Goal: Communication & Community: Answer question/provide support

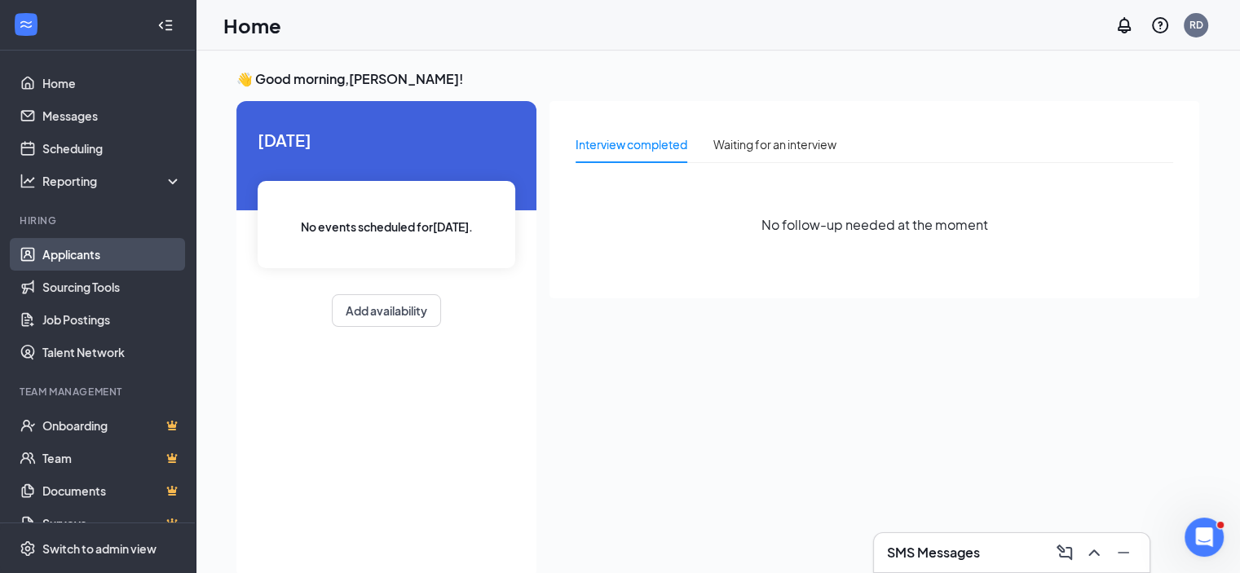
click at [82, 254] on link "Applicants" at bounding box center [111, 254] width 139 height 33
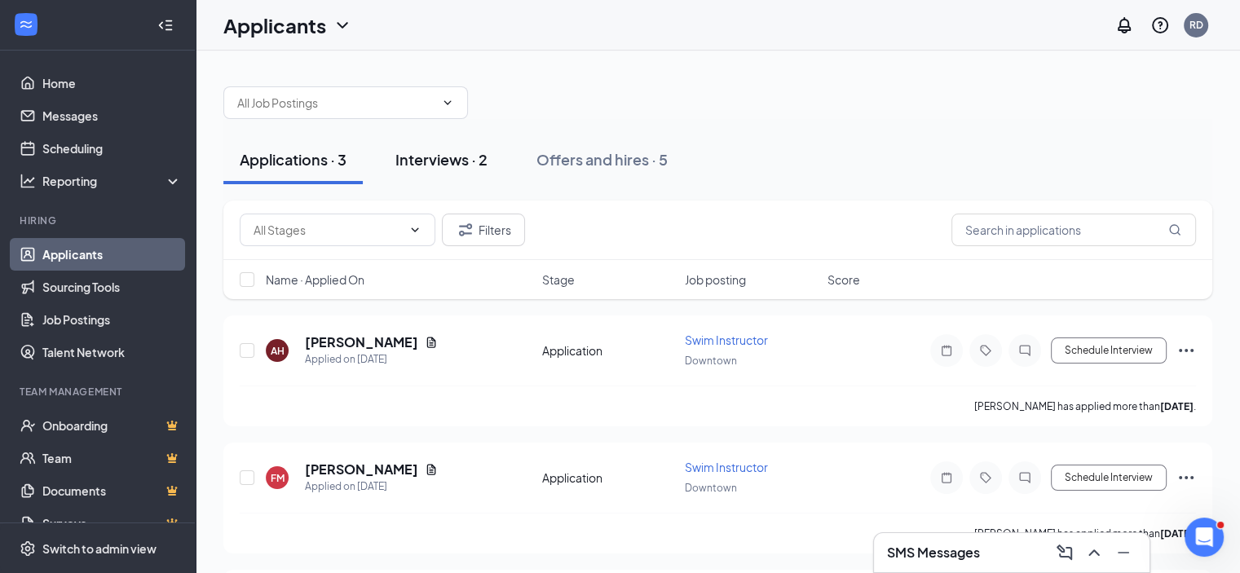
click at [452, 162] on div "Interviews · 2" at bounding box center [441, 159] width 92 height 20
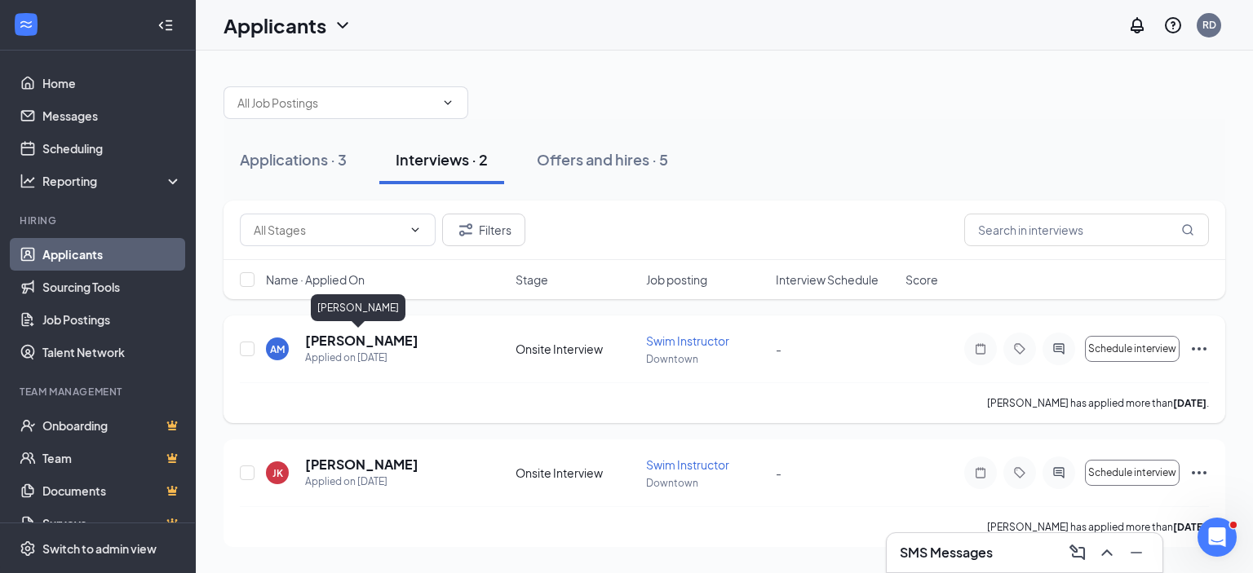
click at [364, 342] on h5 "[PERSON_NAME]" at bounding box center [361, 341] width 113 height 18
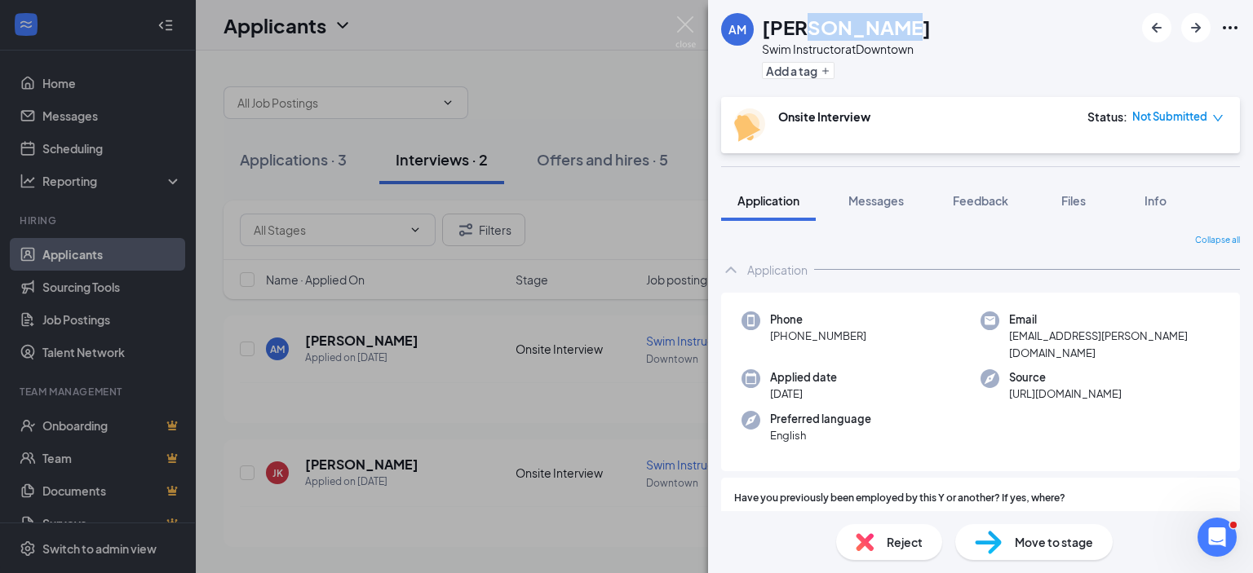
drag, startPoint x: 895, startPoint y: 32, endPoint x: 809, endPoint y: 31, distance: 86.4
click at [809, 31] on div "[PERSON_NAME]" at bounding box center [846, 27] width 169 height 28
copy h1 "[PERSON_NAME]"
drag, startPoint x: 1137, startPoint y: 334, endPoint x: 1038, endPoint y: 323, distance: 99.2
click at [1038, 323] on div "Email [EMAIL_ADDRESS][PERSON_NAME][DOMAIN_NAME]" at bounding box center [1099, 337] width 239 height 50
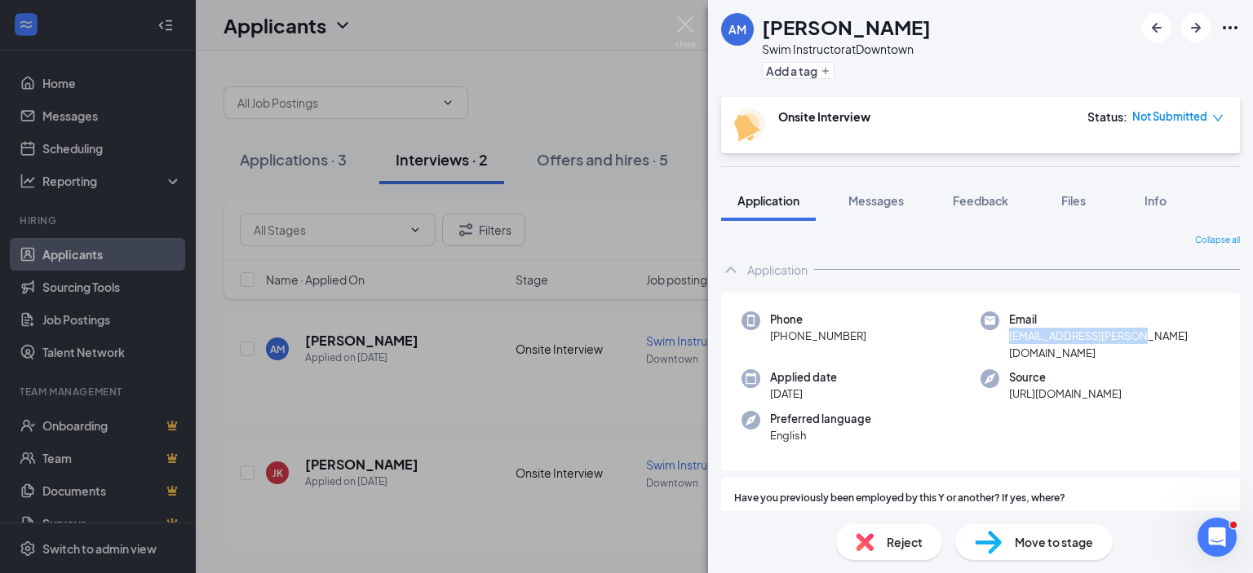
copy div "[EMAIL_ADDRESS][PERSON_NAME][DOMAIN_NAME]"
click at [858, 332] on span "[PHONE_NUMBER]" at bounding box center [818, 336] width 96 height 16
drag, startPoint x: 859, startPoint y: 332, endPoint x: 780, endPoint y: 331, distance: 78.3
click at [780, 331] on span "[PHONE_NUMBER]" at bounding box center [818, 336] width 96 height 16
copy span "[PHONE_NUMBER]"
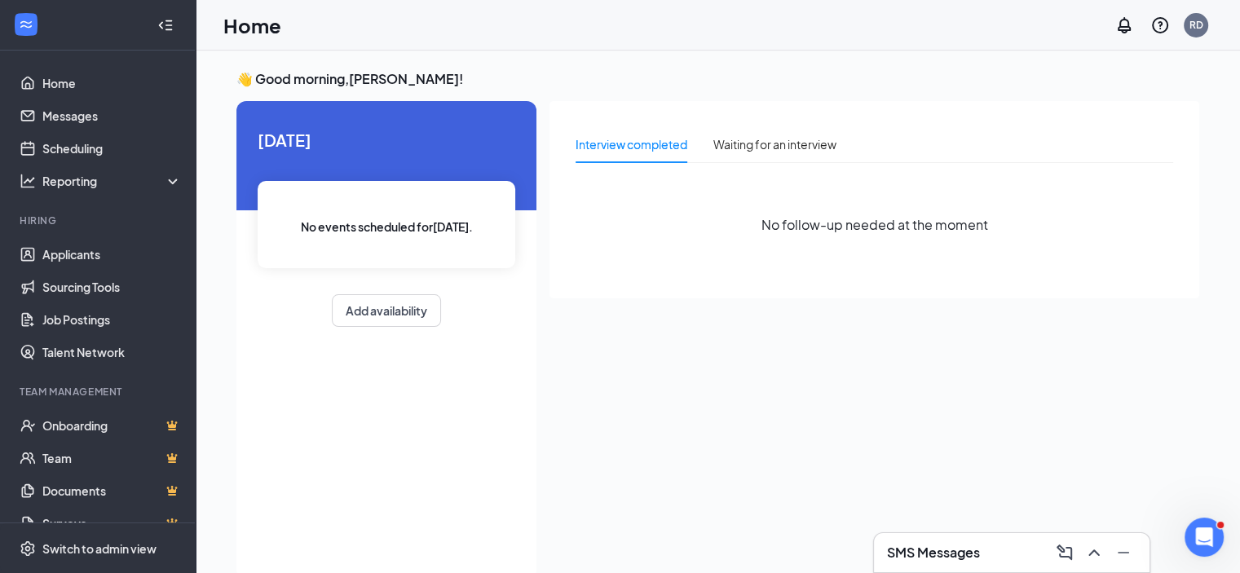
click at [957, 558] on h3 "SMS Messages" at bounding box center [933, 553] width 93 height 18
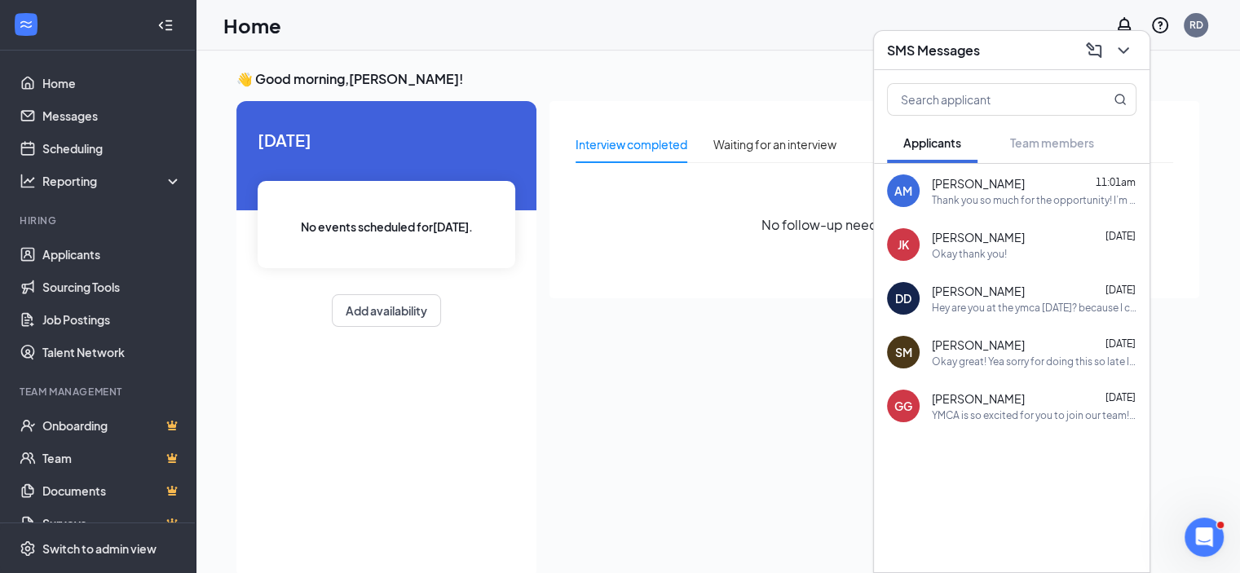
click at [983, 250] on div "Okay thank you!" at bounding box center [969, 254] width 75 height 14
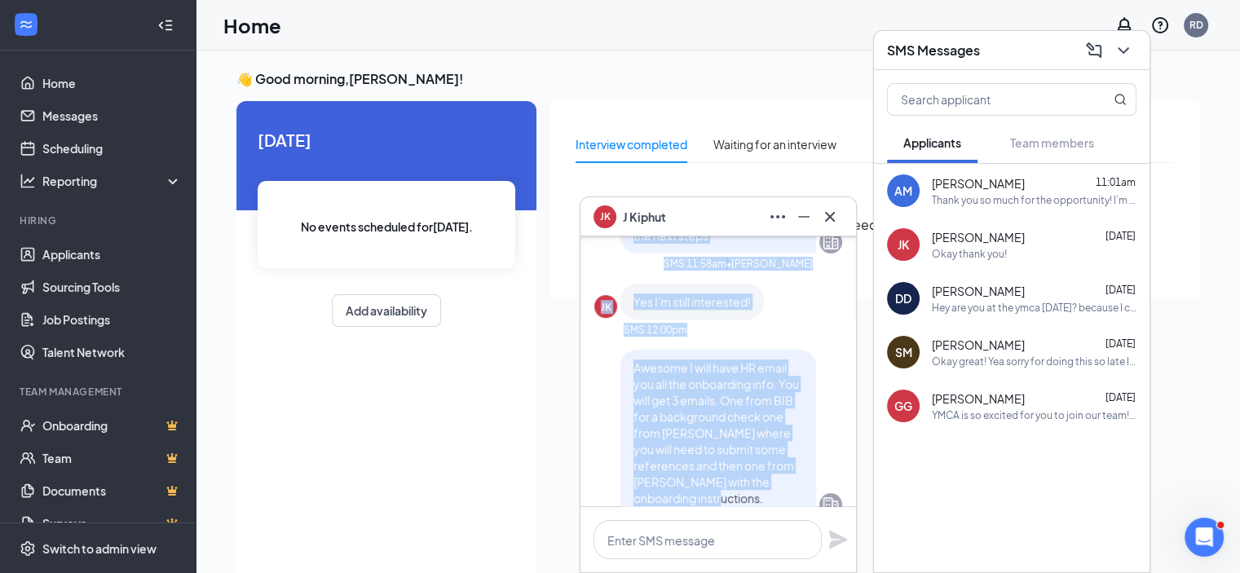
scroll to position [-142, 0]
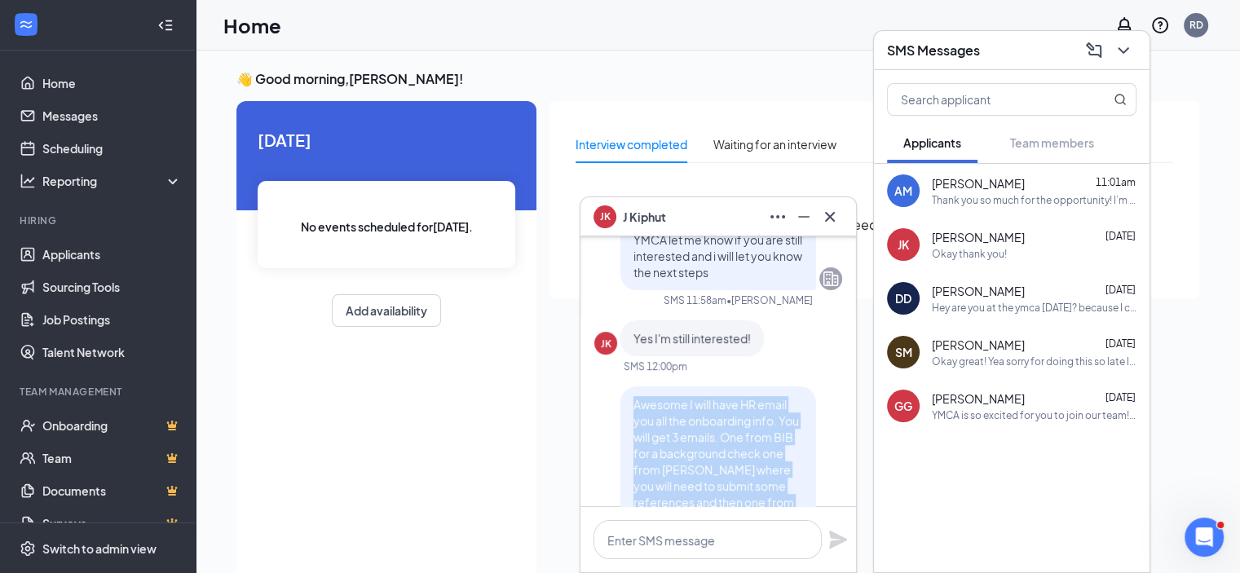
drag, startPoint x: 756, startPoint y: 394, endPoint x: 610, endPoint y: 413, distance: 147.2
click at [621, 413] on div "Awesome I will have HR email you all the onboarding info. You will get 3 emails…" at bounding box center [719, 470] width 196 height 166
copy span "Awesome I will have HR email you all the onboarding info. You will get 3 emails…"
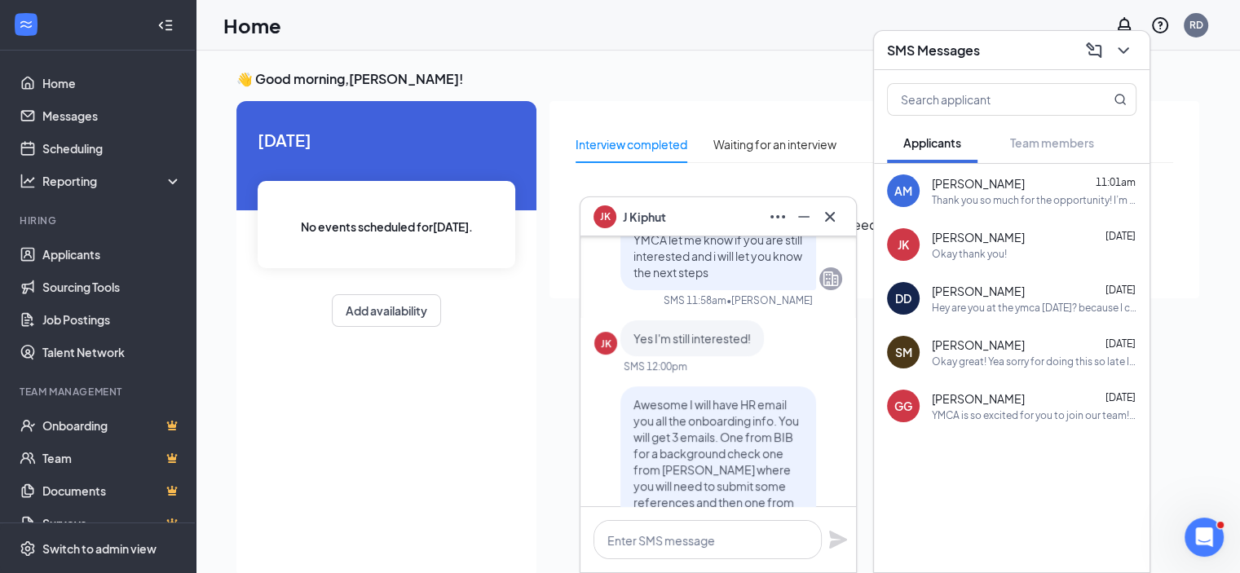
click at [1031, 198] on div "Thank you so much for the opportunity! I’m definitely still interested in the p…" at bounding box center [1034, 200] width 205 height 14
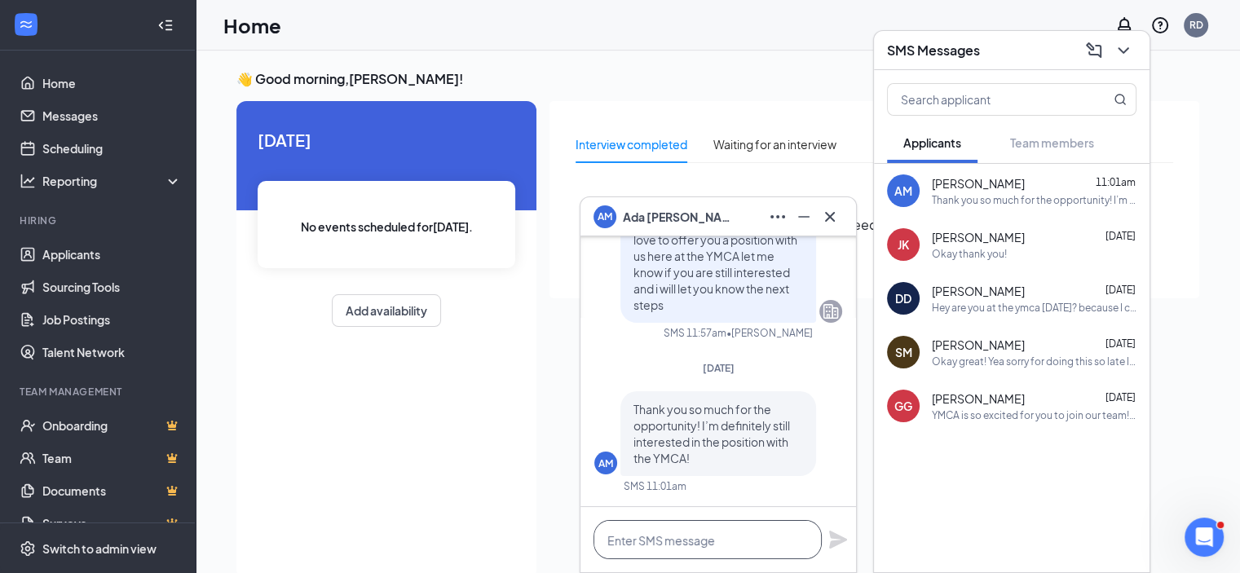
click at [671, 537] on textarea at bounding box center [708, 539] width 228 height 39
paste textarea "Awesome I will have HR email you all the onboarding info. You will get 3 emails…"
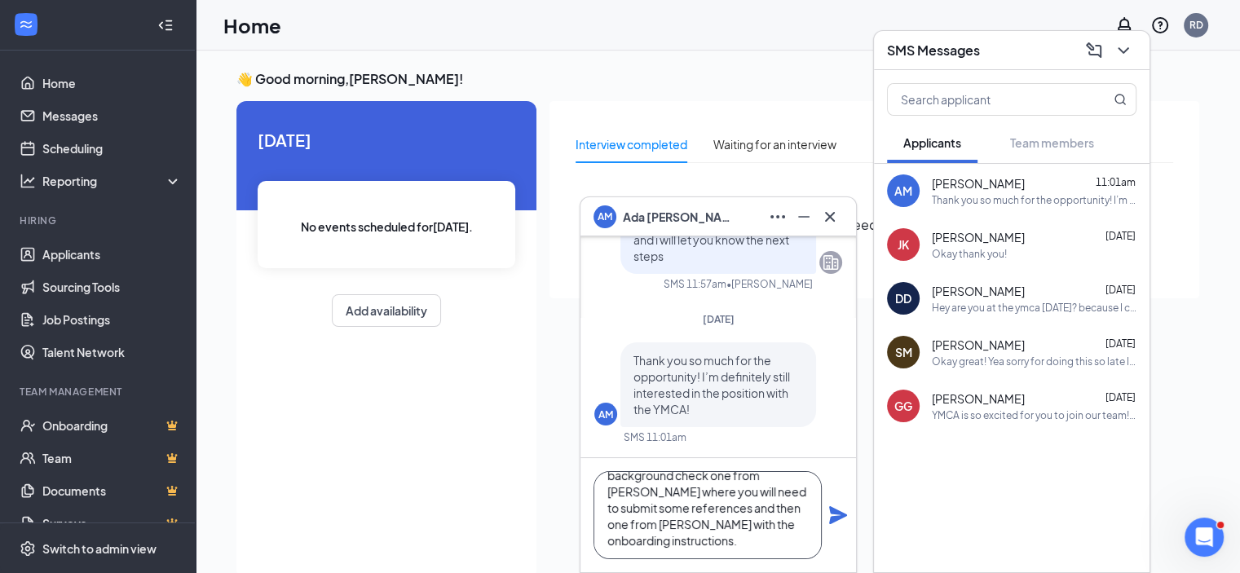
type textarea "Awesome I will have HR email you all the onboarding info. You will get 3 emails…"
click at [845, 511] on icon "Plane" at bounding box center [839, 516] width 20 height 20
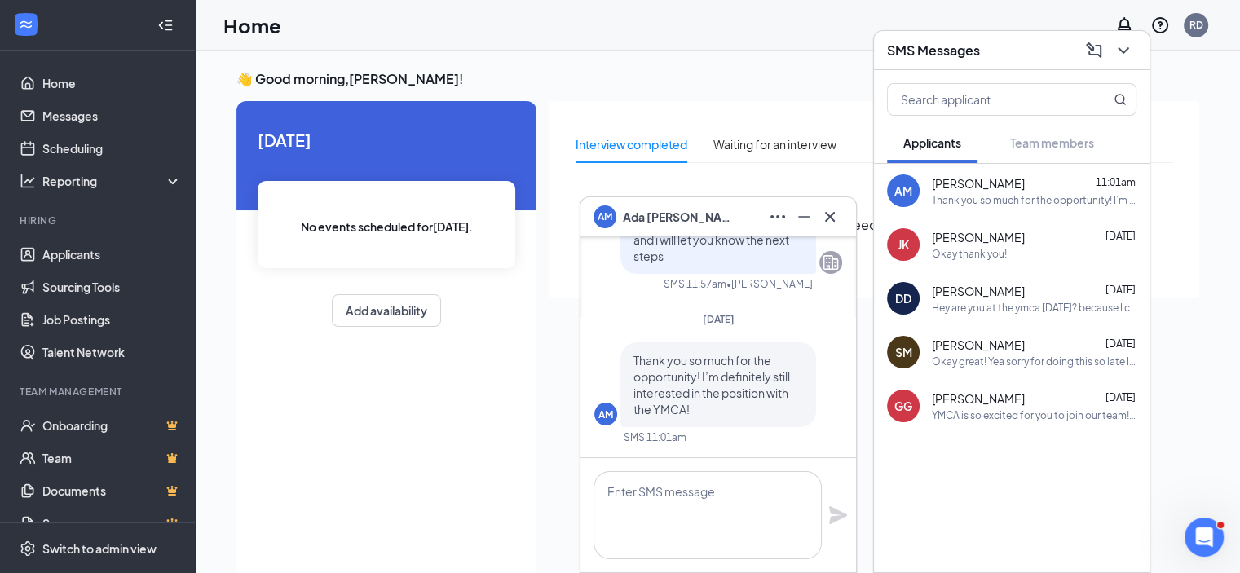
scroll to position [0, 0]
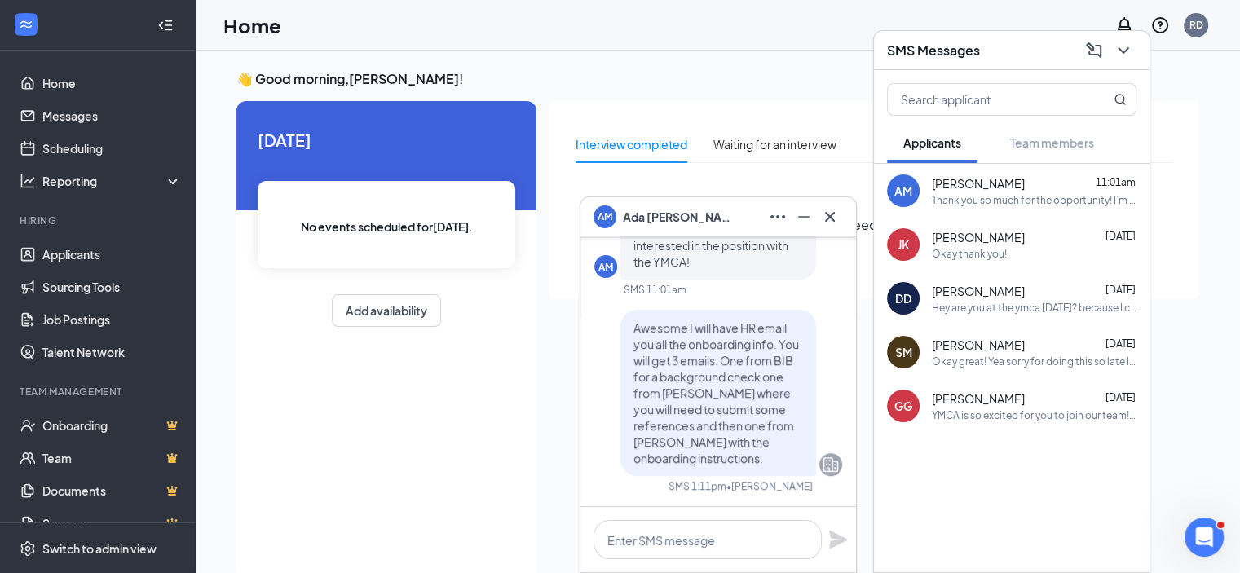
click at [834, 214] on icon "Cross" at bounding box center [830, 217] width 20 height 20
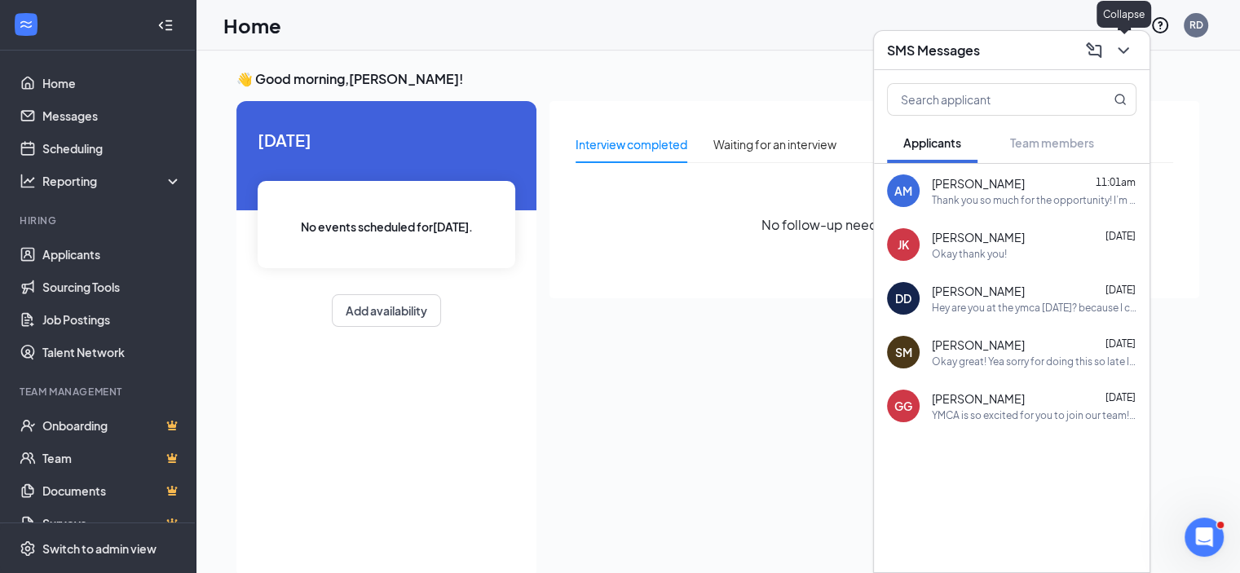
click at [1131, 59] on icon "ChevronDown" at bounding box center [1124, 51] width 20 height 20
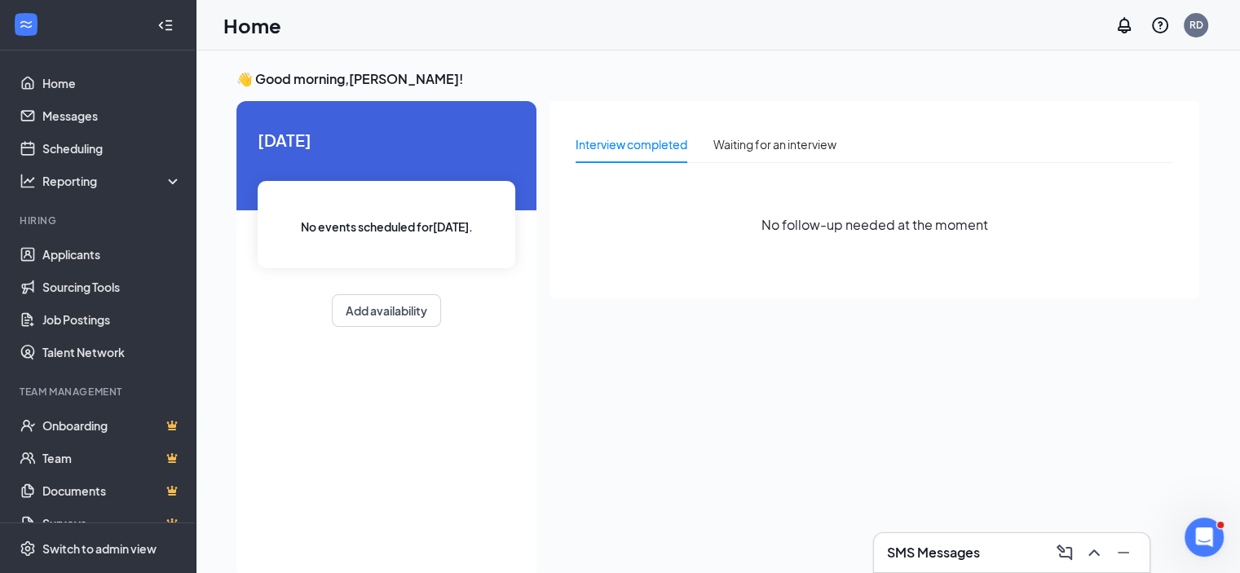
click at [910, 549] on h3 "SMS Messages" at bounding box center [933, 553] width 93 height 18
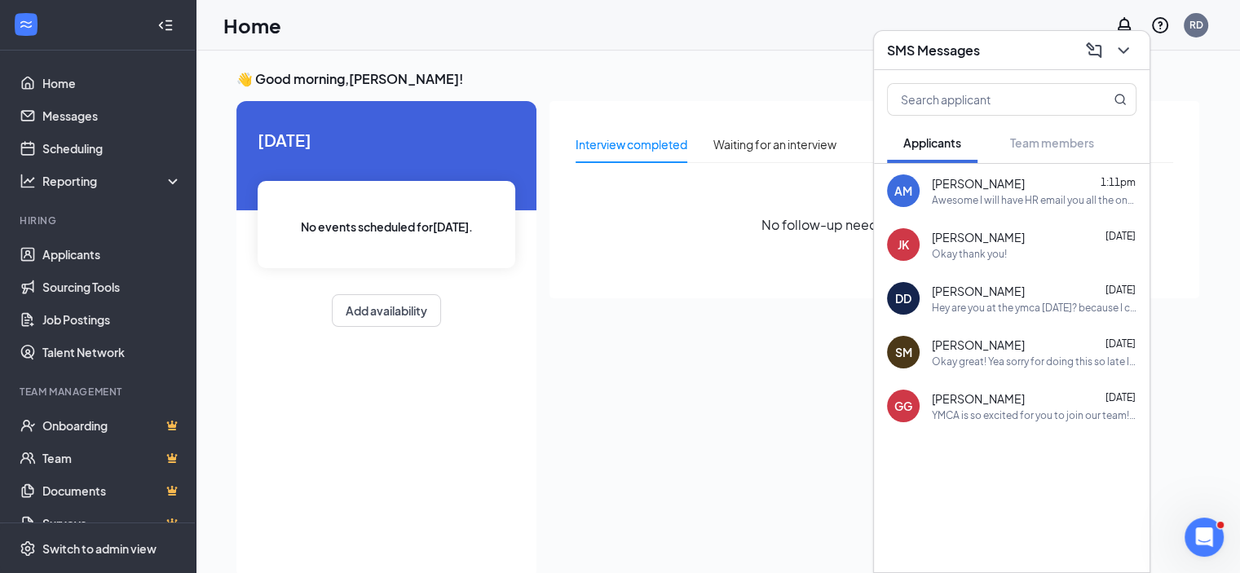
click at [980, 205] on div "Awesome I will have HR email you all the onboarding info. You will get 3 emails…" at bounding box center [1034, 200] width 205 height 14
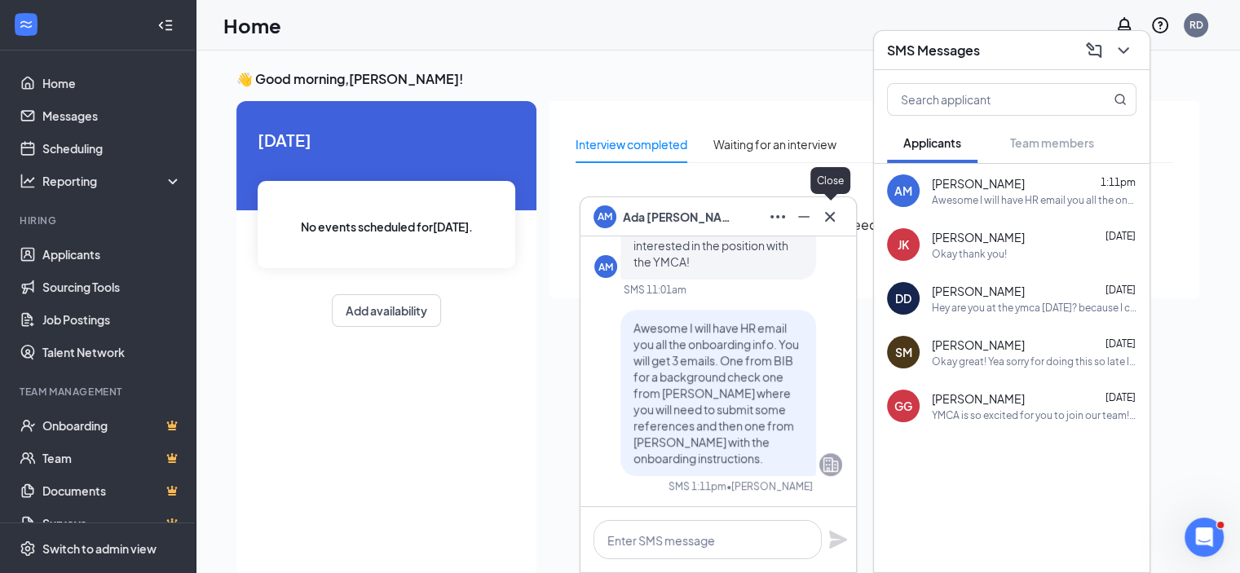
click at [831, 219] on icon "Cross" at bounding box center [830, 217] width 20 height 20
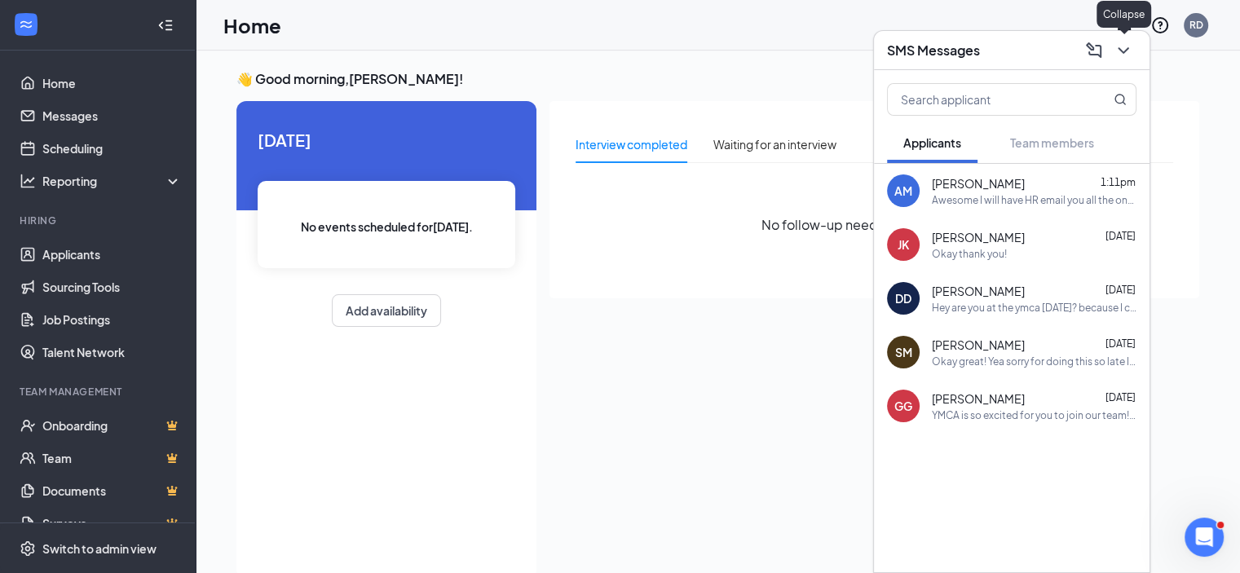
click at [1123, 56] on icon "ChevronDown" at bounding box center [1124, 51] width 20 height 20
